Goal: Task Accomplishment & Management: Complete application form

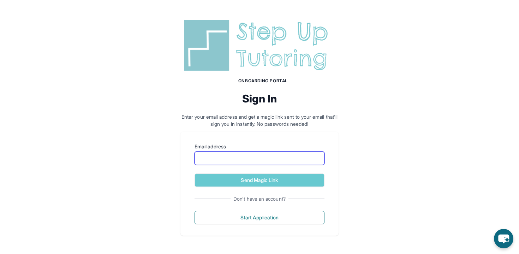
click at [270, 159] on input "Email address" at bounding box center [260, 157] width 130 height 13
type input "**********"
click at [195, 173] on button "Send Magic Link" at bounding box center [260, 179] width 130 height 13
click at [195, 173] on button "Sending Magic Link" at bounding box center [260, 179] width 130 height 13
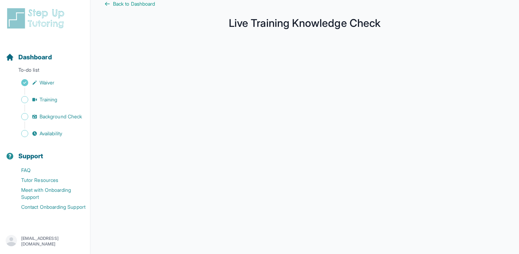
scroll to position [122, 0]
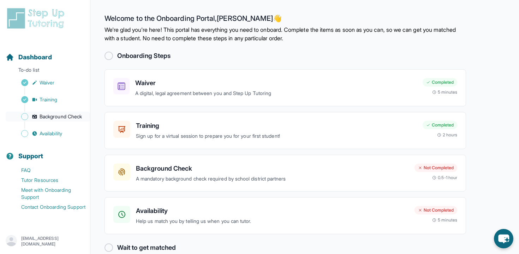
click at [64, 119] on span "Background Check" at bounding box center [61, 116] width 42 height 7
